Goal: Book appointment/travel/reservation

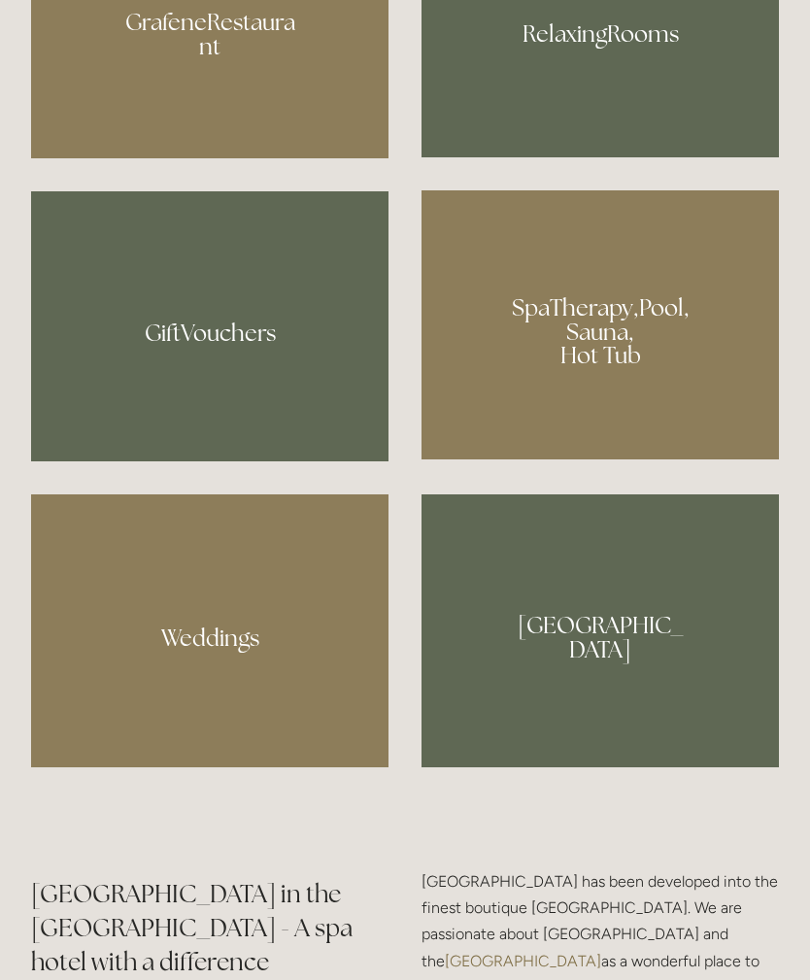
scroll to position [1577, 0]
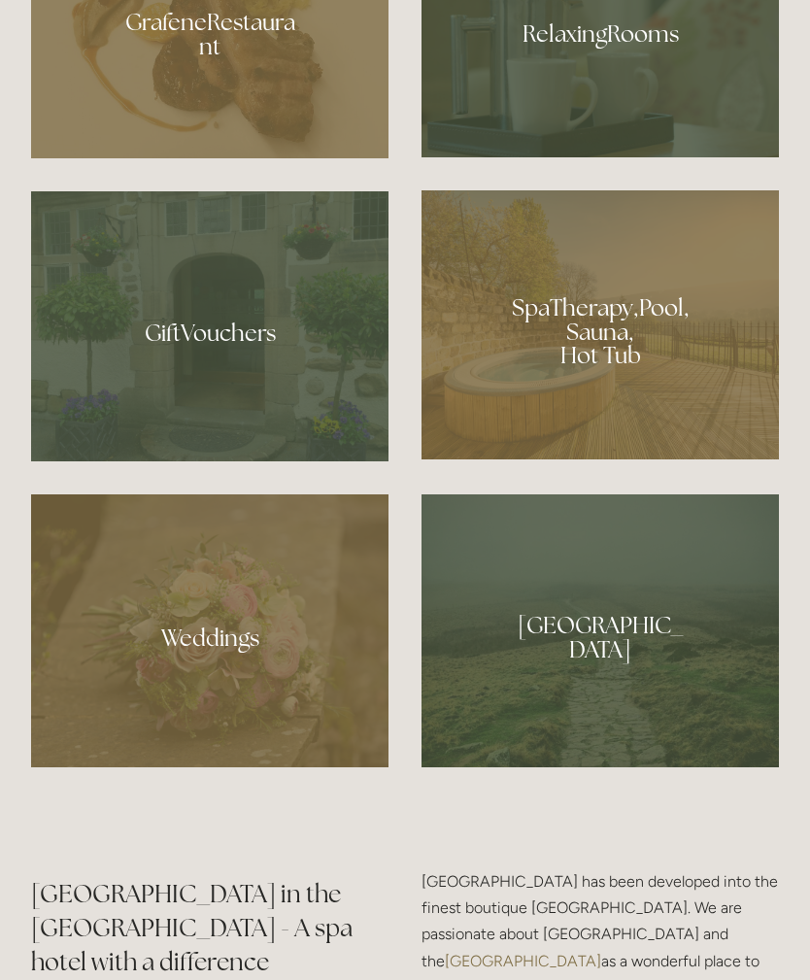
click at [646, 428] on div at bounding box center [601, 324] width 358 height 269
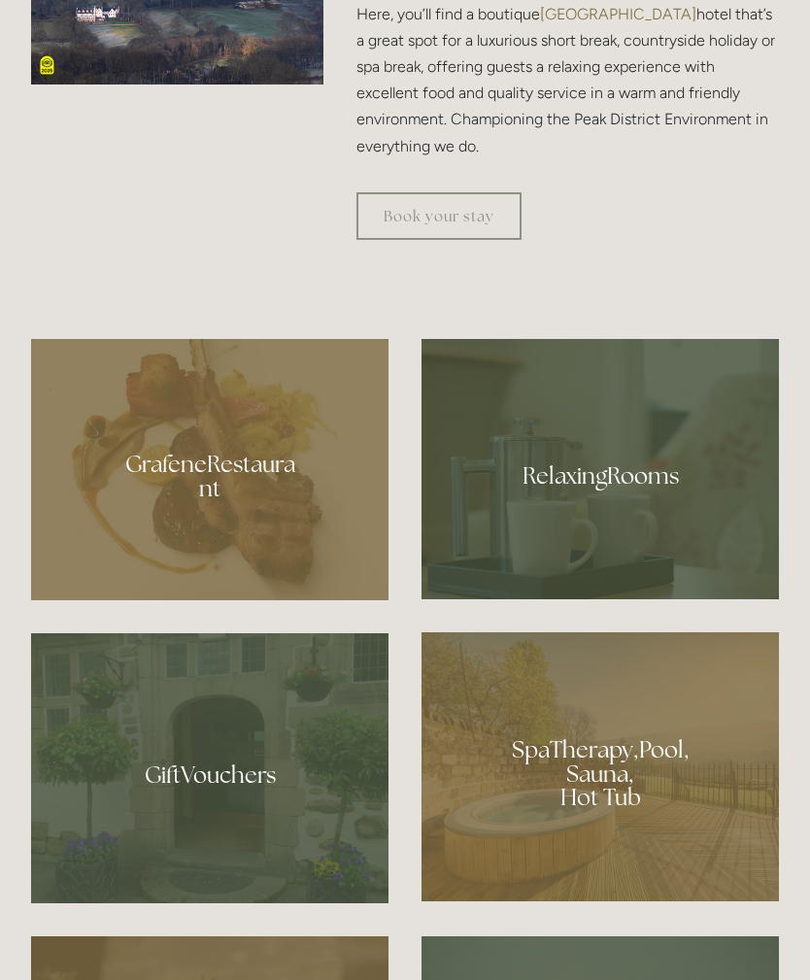
scroll to position [1135, 0]
click at [543, 599] on div at bounding box center [601, 469] width 358 height 260
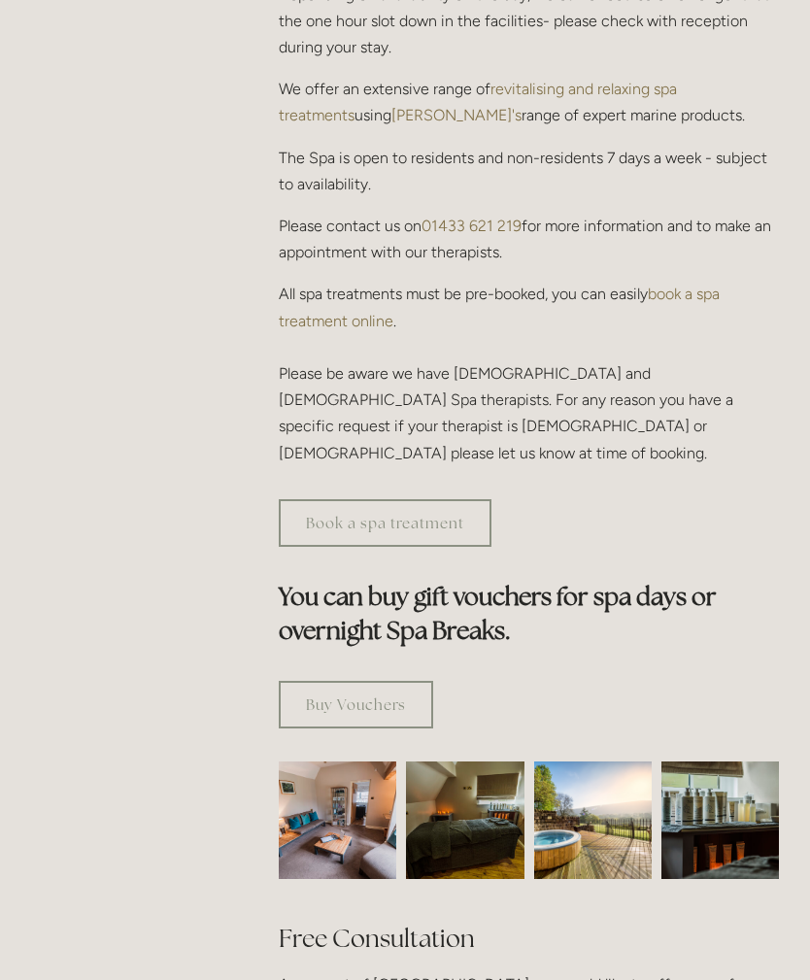
scroll to position [803, 0]
click at [328, 498] on link "Book a spa treatment" at bounding box center [385, 522] width 213 height 48
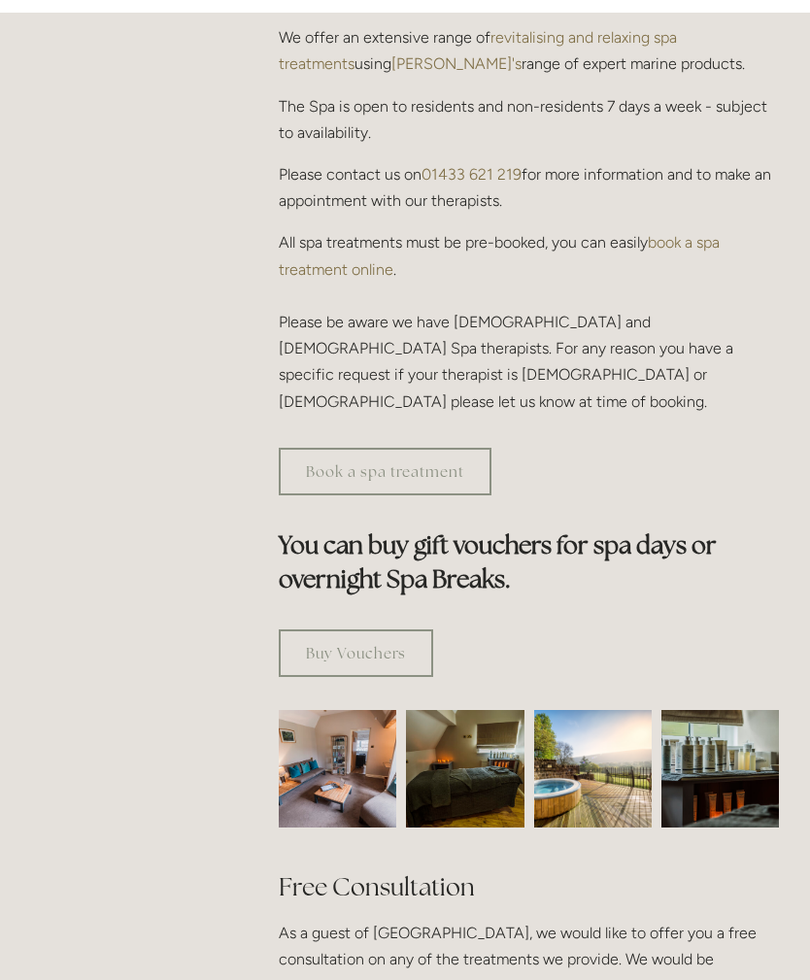
scroll to position [853, 0]
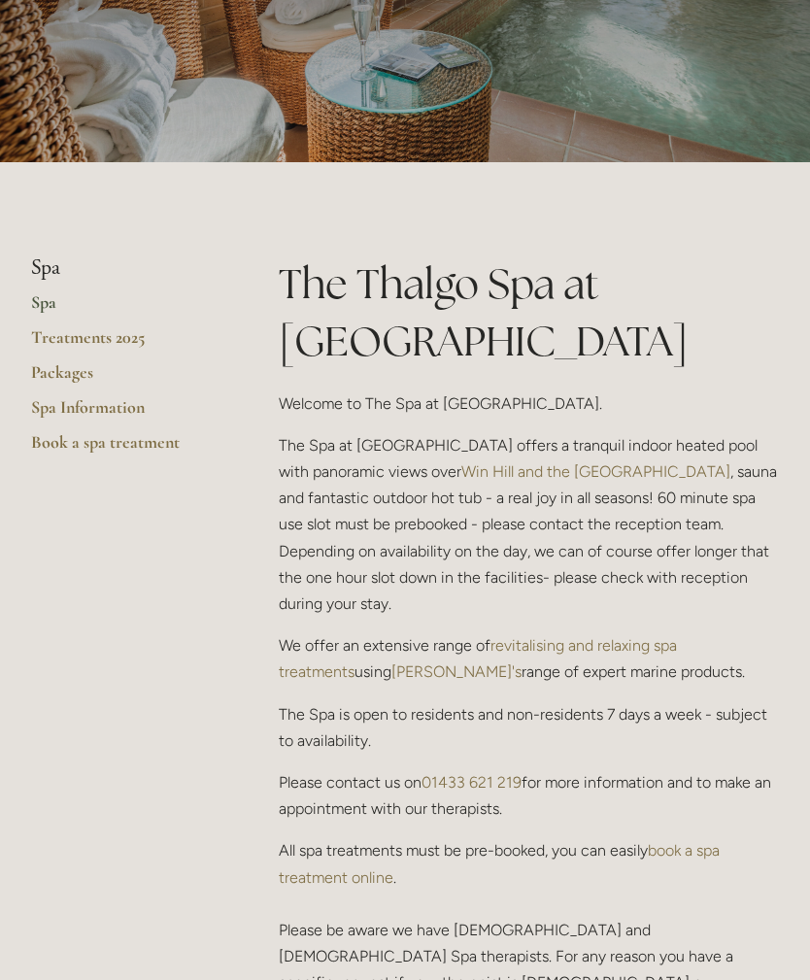
scroll to position [200, 0]
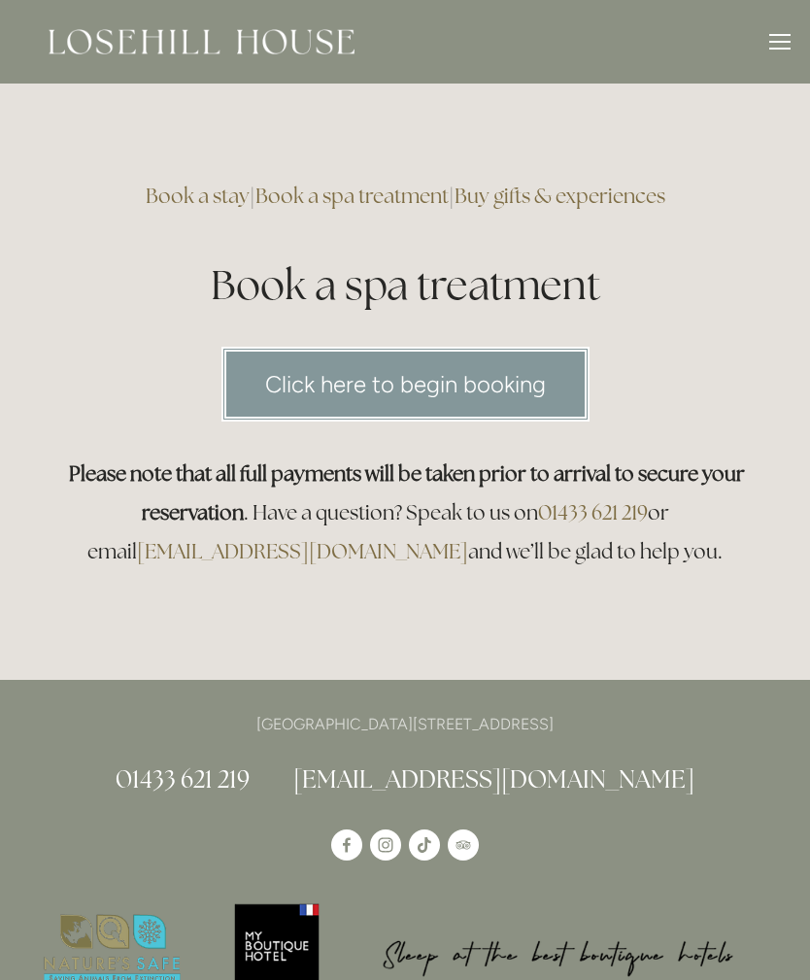
click at [265, 373] on link "Click here to begin booking" at bounding box center [406, 384] width 368 height 75
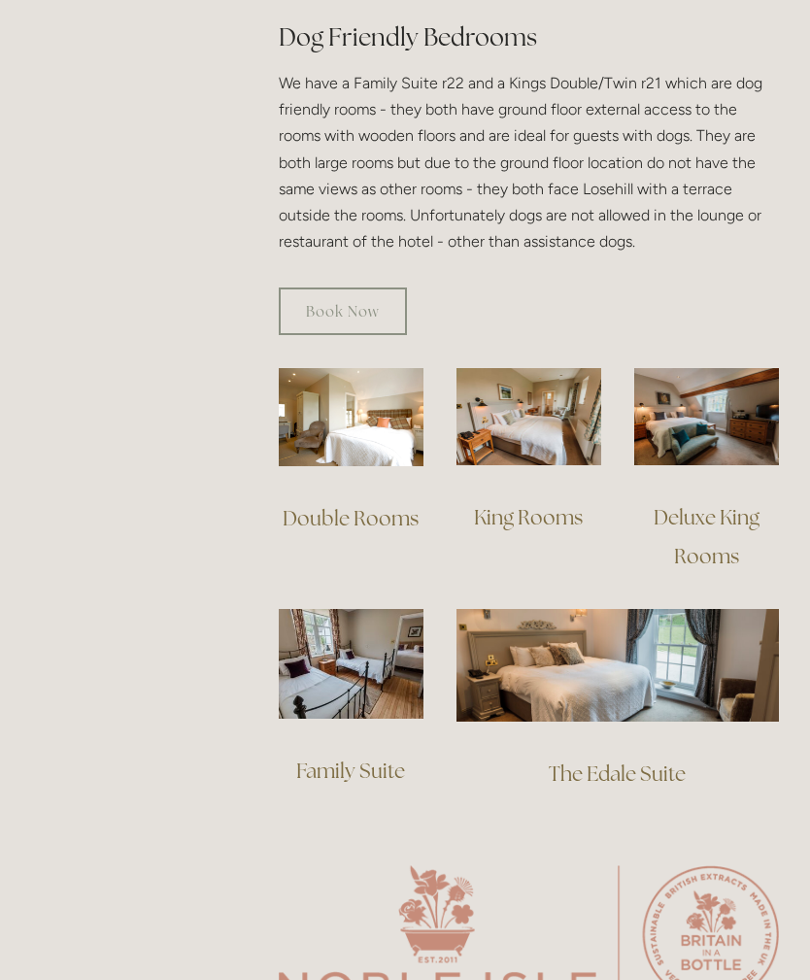
scroll to position [1193, 0]
click at [486, 406] on img at bounding box center [529, 415] width 145 height 96
